Goal: Task Accomplishment & Management: Use online tool/utility

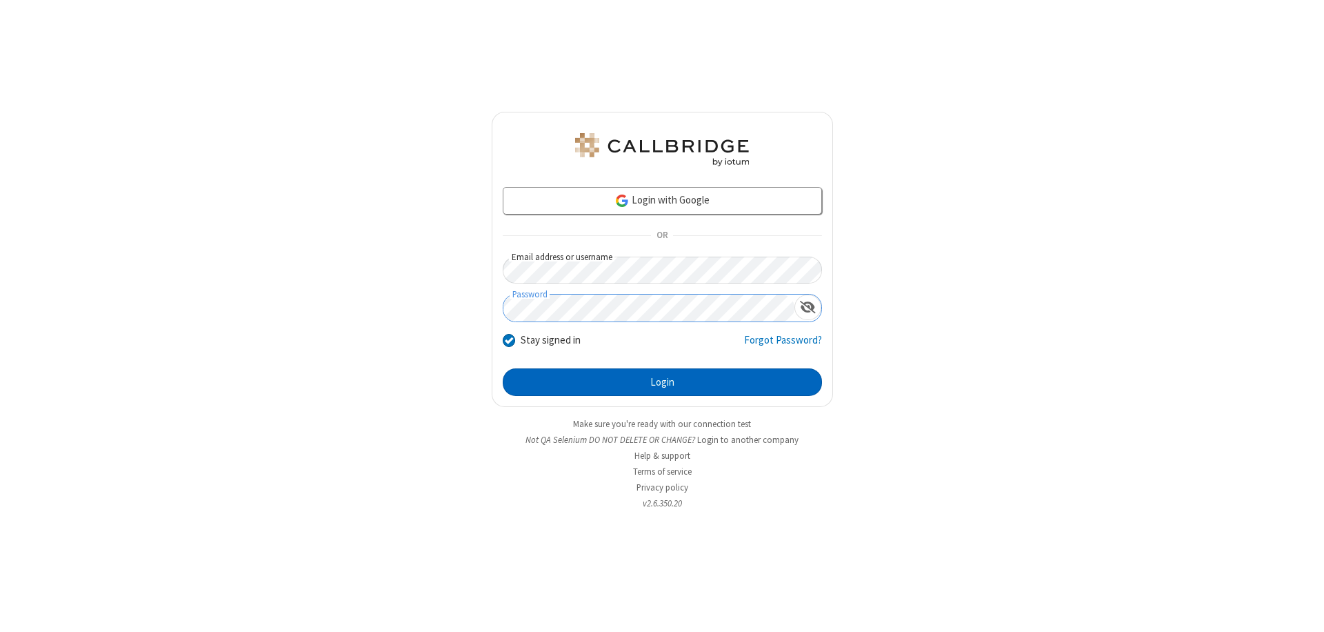
click at [662, 382] on button "Login" at bounding box center [662, 382] width 319 height 28
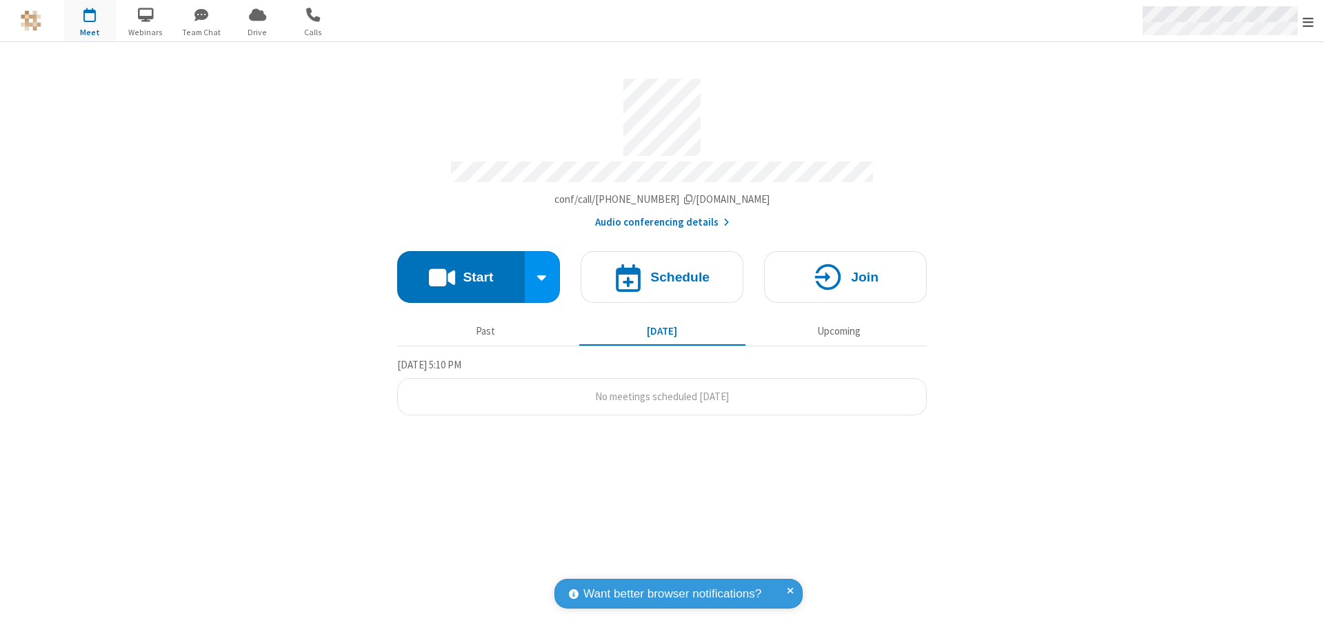
click at [1308, 21] on span "Open menu" at bounding box center [1308, 22] width 11 height 14
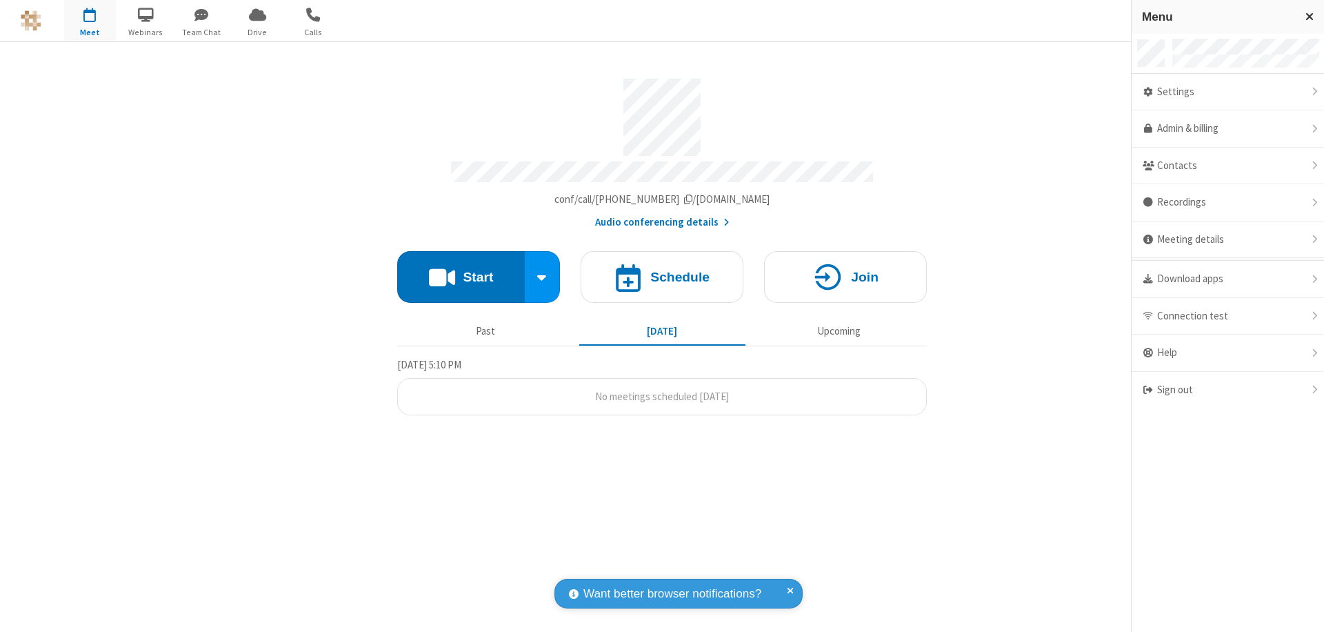
click at [90, 21] on span "button" at bounding box center [90, 14] width 52 height 23
click at [662, 270] on h4 "Schedule" at bounding box center [679, 276] width 59 height 13
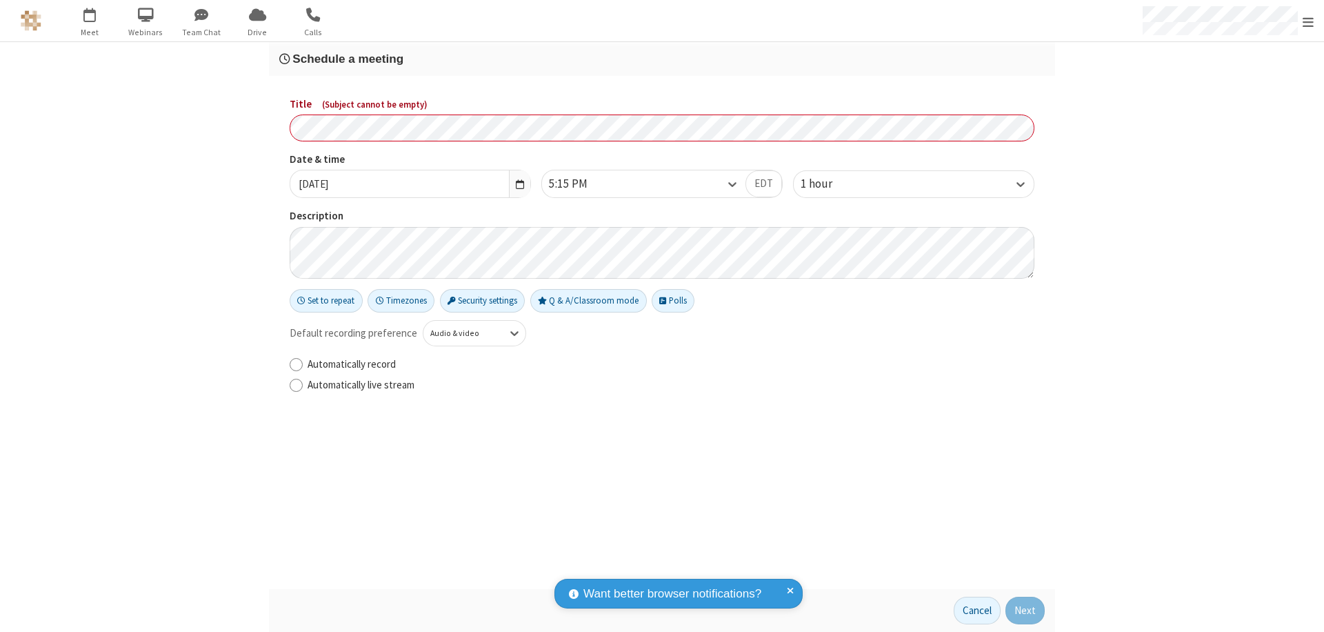
click at [662, 59] on h3 "Schedule a meeting" at bounding box center [661, 58] width 765 height 13
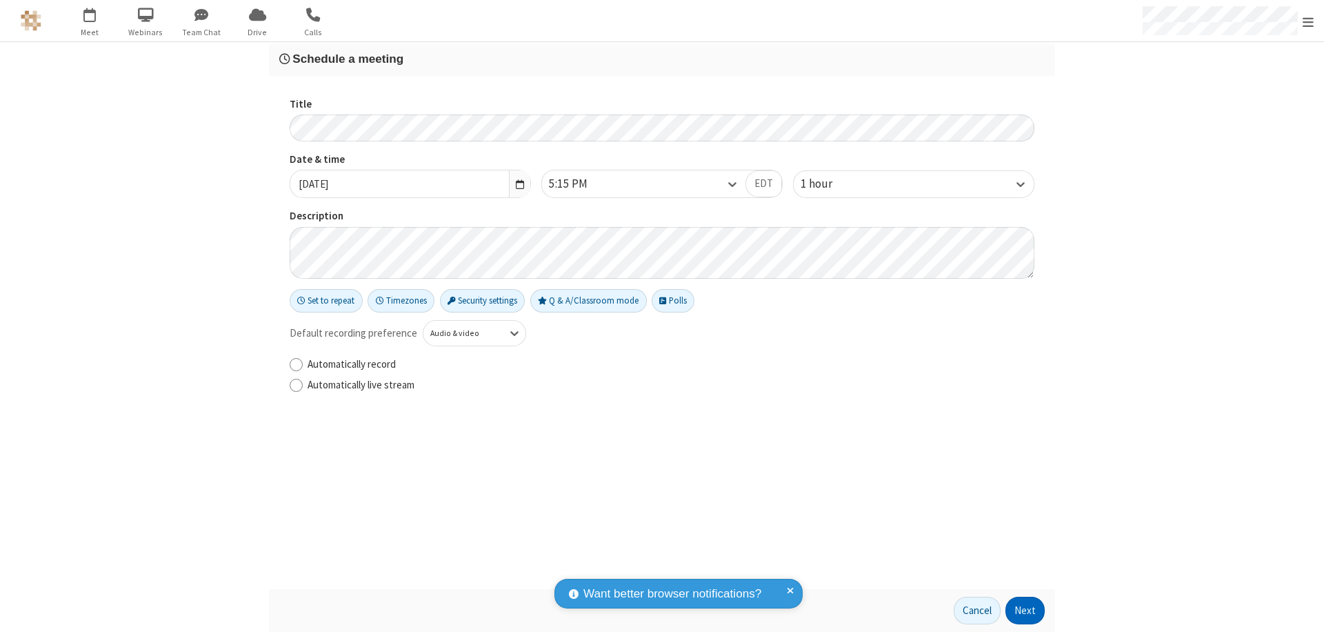
click at [1025, 610] on button "Next" at bounding box center [1024, 611] width 39 height 28
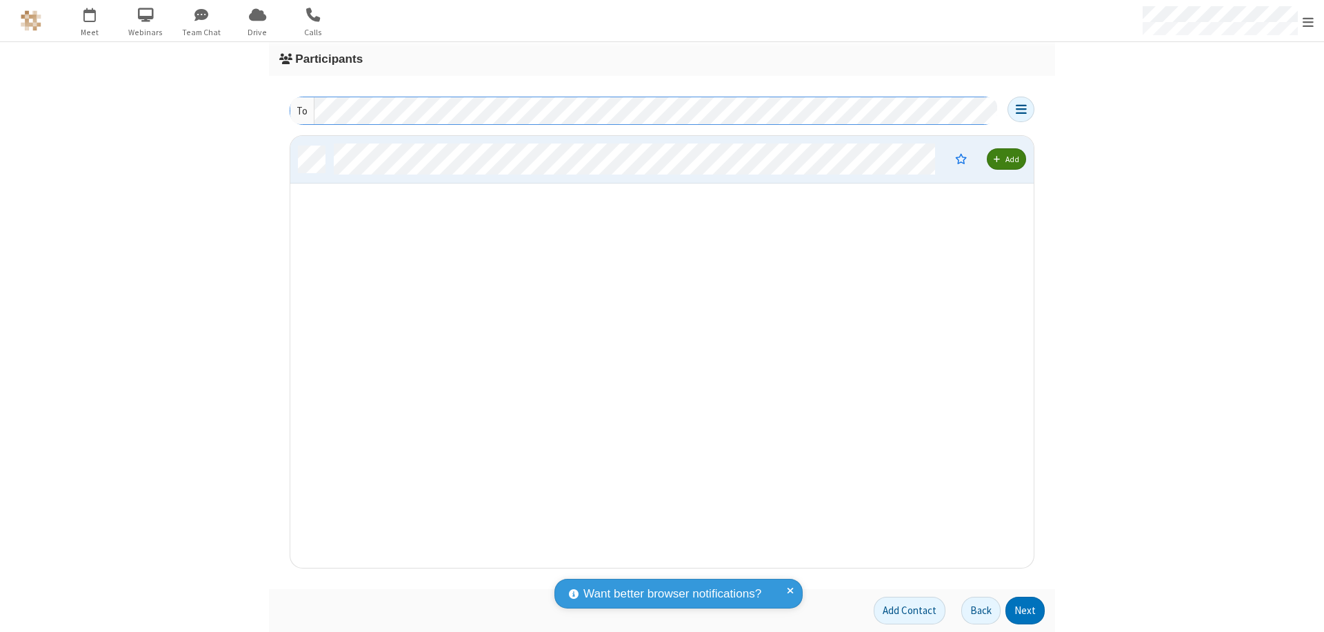
scroll to position [421, 733]
click at [1025, 610] on button "Next" at bounding box center [1024, 611] width 39 height 28
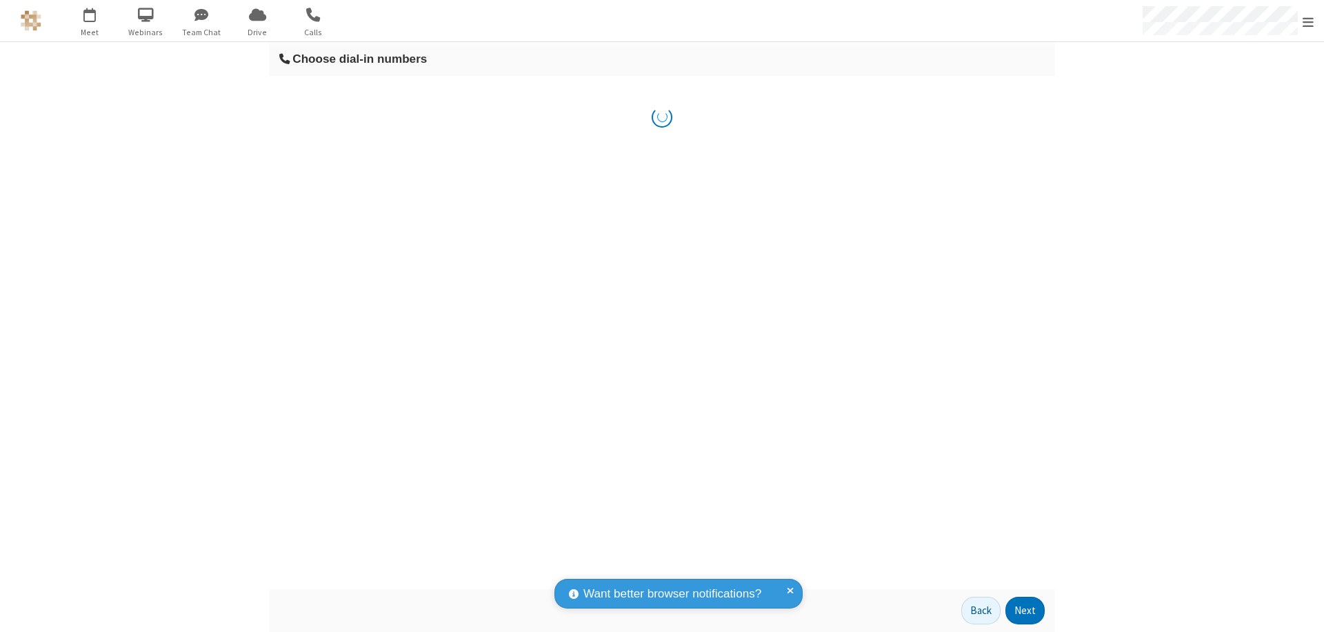
click at [1025, 610] on button "Next" at bounding box center [1024, 611] width 39 height 28
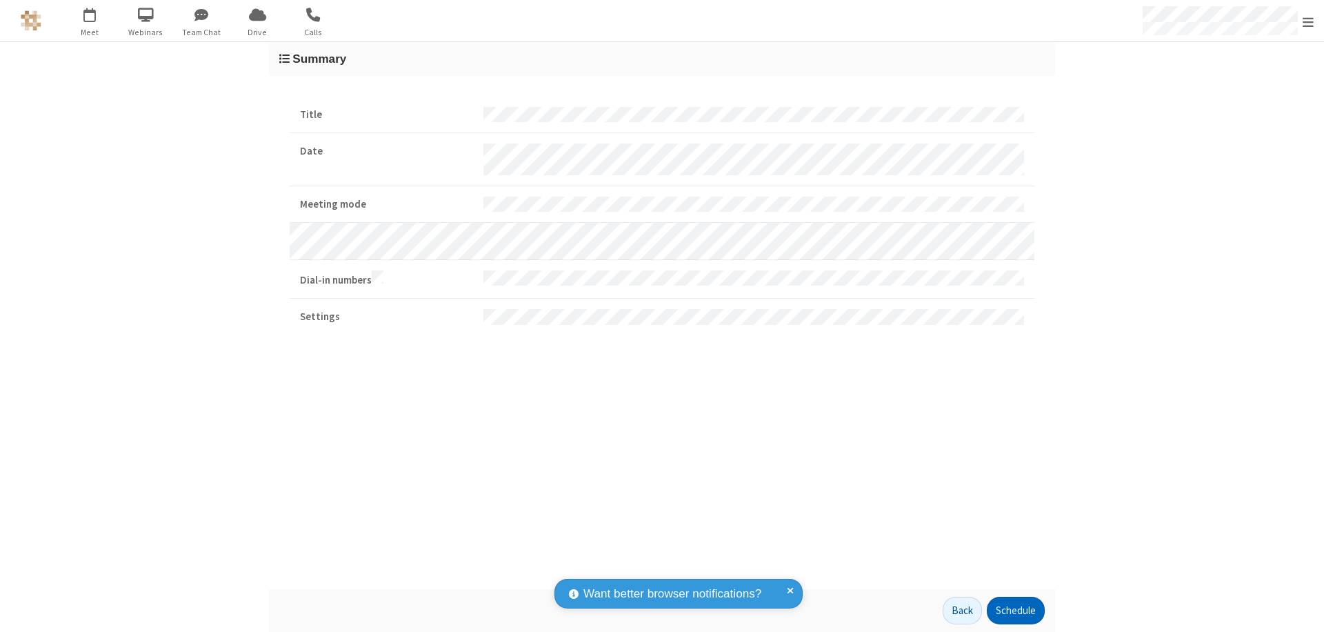
click at [1015, 610] on button "Schedule" at bounding box center [1016, 611] width 58 height 28
